Goal: Information Seeking & Learning: Learn about a topic

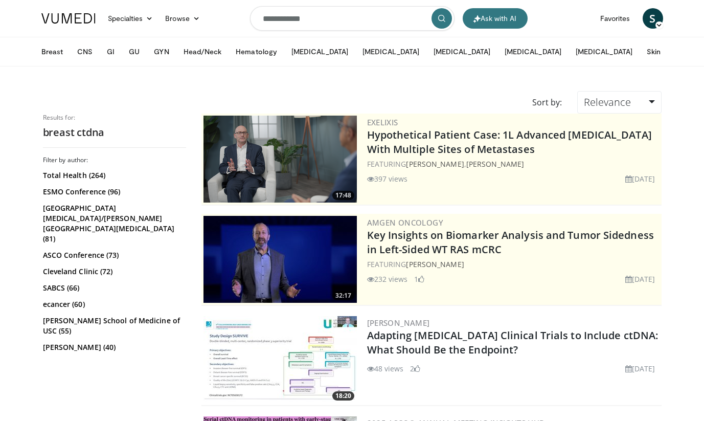
click at [359, 20] on input "**********" at bounding box center [352, 18] width 205 height 25
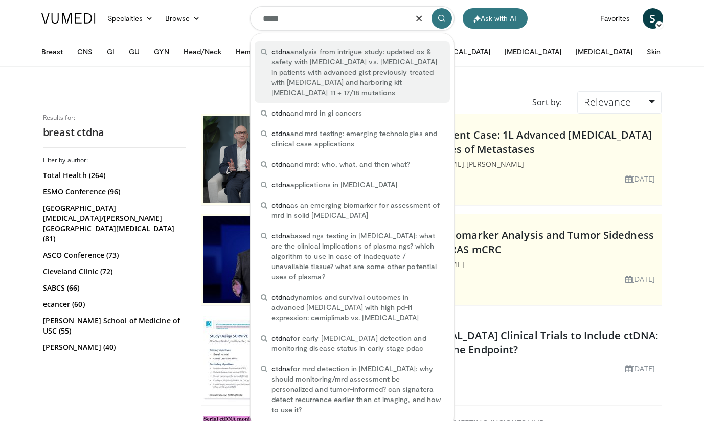
type input "*****"
